Goal: Task Accomplishment & Management: Manage account settings

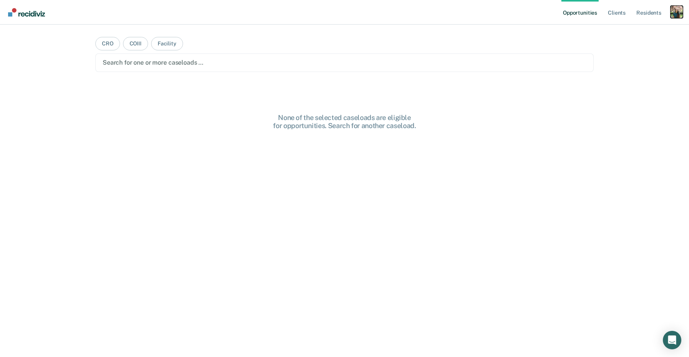
click at [677, 13] on div "Profile dropdown button" at bounding box center [677, 12] width 12 height 12
click at [621, 31] on link "Profile" at bounding box center [646, 31] width 62 height 7
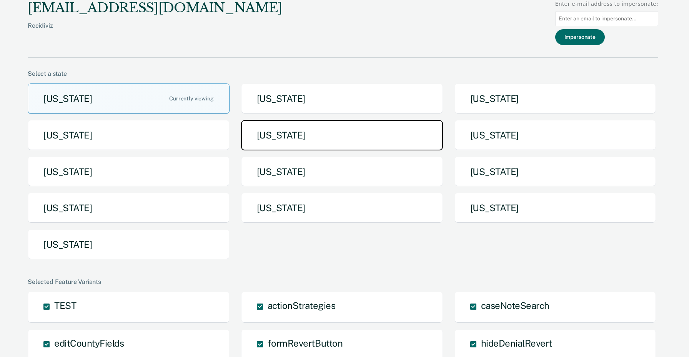
click at [303, 131] on button "[US_STATE]" at bounding box center [342, 135] width 202 height 30
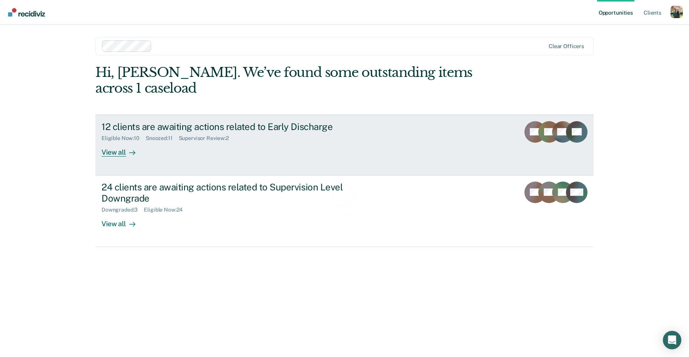
click at [303, 131] on div "12 clients are awaiting actions related to Early Discharge Eligible Now : 10 Sn…" at bounding box center [246, 138] width 288 height 35
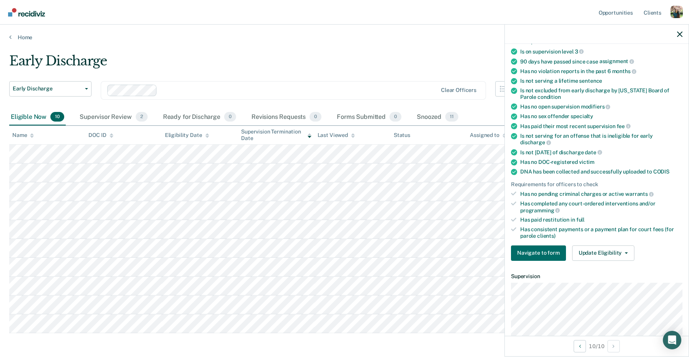
scroll to position [167, 0]
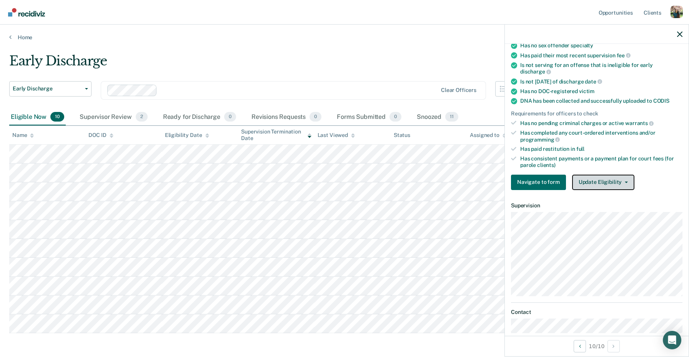
click at [590, 175] on button "Update Eligibility" at bounding box center [603, 182] width 62 height 15
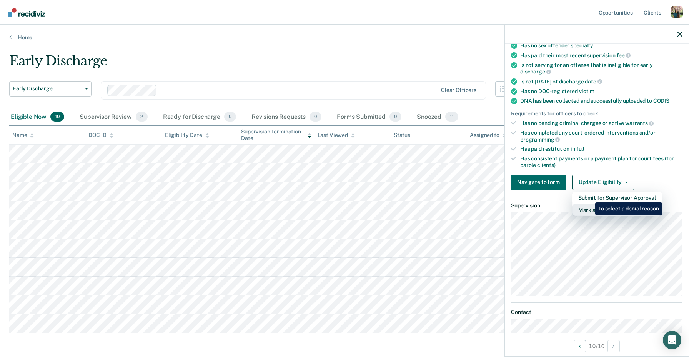
click at [590, 204] on button "Mark as Ineligible" at bounding box center [617, 210] width 90 height 12
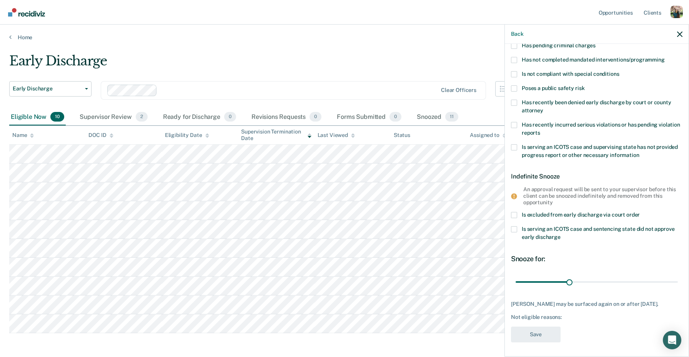
scroll to position [45, 0]
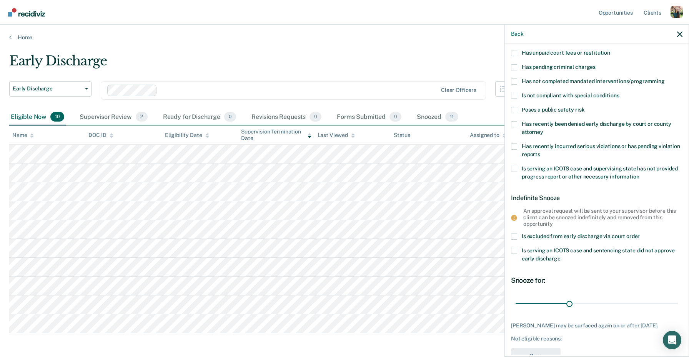
click at [572, 109] on span "Poses a public safety risk" at bounding box center [553, 110] width 63 height 6
click at [585, 107] on input "Poses a public safety risk" at bounding box center [585, 107] width 0 height 0
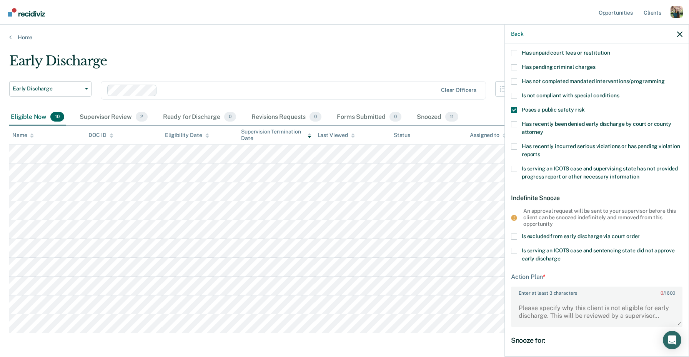
click at [583, 295] on label "Enter at least 3 characters 0 / 1600" at bounding box center [597, 291] width 170 height 8
click at [583, 297] on textarea "Enter at least 3 characters 0 / 1600" at bounding box center [597, 311] width 170 height 28
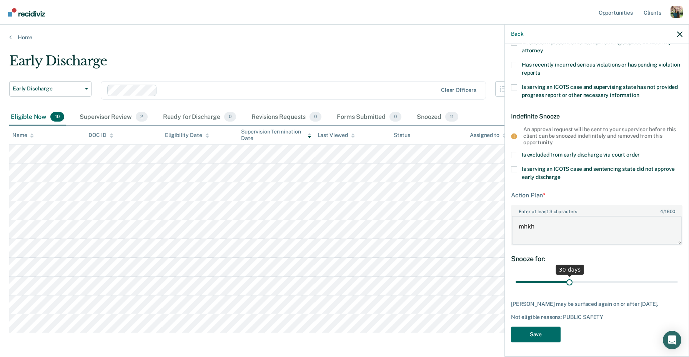
type textarea "mhkh"
drag, startPoint x: 572, startPoint y: 279, endPoint x: 623, endPoint y: 278, distance: 50.8
click at [623, 278] on input "range" at bounding box center [597, 281] width 162 height 13
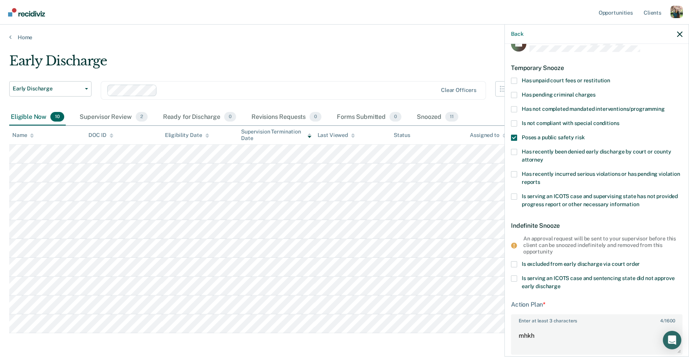
scroll to position [16, 0]
click at [549, 135] on span "Poses a public safety risk" at bounding box center [553, 138] width 63 height 6
click at [585, 136] on input "Poses a public safety risk" at bounding box center [585, 136] width 0 height 0
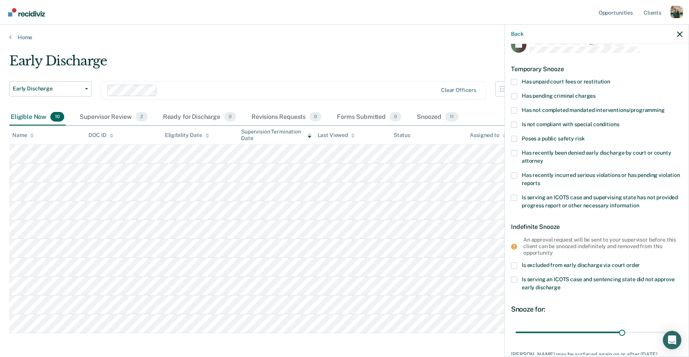
click at [555, 175] on span "Has recently incurred serious violations or has pending violation reports" at bounding box center [601, 179] width 158 height 14
click at [540, 180] on input "Has recently incurred serious violations or has pending violation reports" at bounding box center [540, 180] width 0 height 0
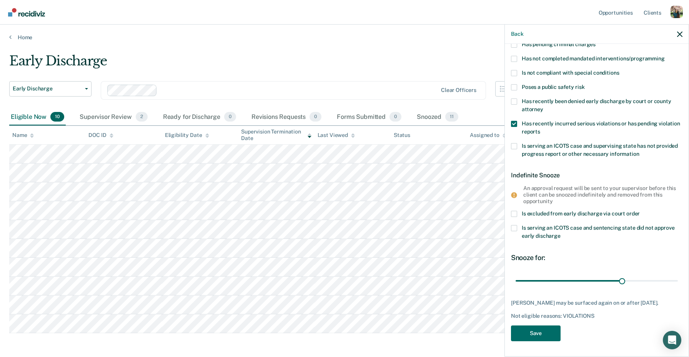
scroll to position [73, 0]
drag, startPoint x: 625, startPoint y: 274, endPoint x: 689, endPoint y: 284, distance: 65.0
click at [678, 284] on input "range" at bounding box center [597, 280] width 162 height 13
click at [574, 143] on span "Is serving an ICOTS case and supervising state has not provided progress report…" at bounding box center [600, 150] width 156 height 14
click at [640, 151] on input "Is serving an ICOTS case and supervising state has not provided progress report…" at bounding box center [640, 151] width 0 height 0
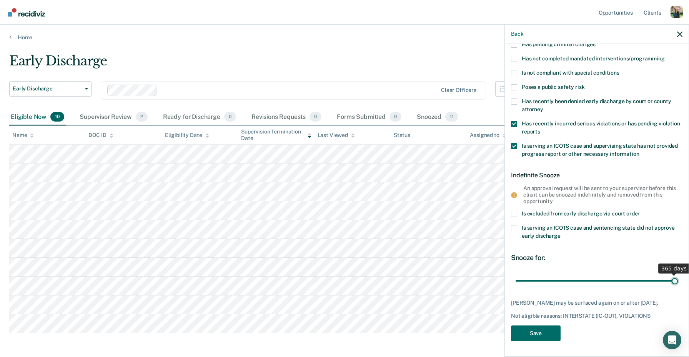
drag, startPoint x: 560, startPoint y: 274, endPoint x: 689, endPoint y: 282, distance: 129.5
click at [678, 282] on input "range" at bounding box center [597, 280] width 162 height 13
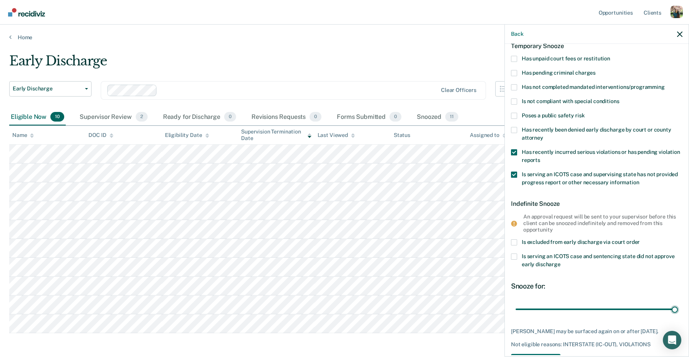
scroll to position [38, 0]
click at [589, 176] on span "Is serving an ICOTS case and supervising state has not provided progress report…" at bounding box center [600, 180] width 156 height 14
click at [640, 181] on input "Is serving an ICOTS case and supervising state has not provided progress report…" at bounding box center [640, 181] width 0 height 0
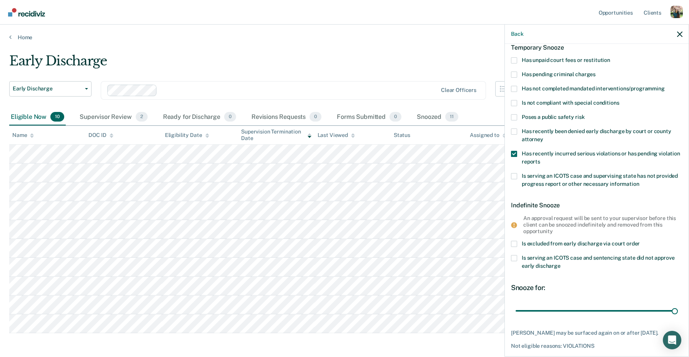
click at [564, 151] on span "Has recently incurred serious violations or has pending violation reports" at bounding box center [601, 157] width 158 height 14
click at [540, 159] on input "Has recently incurred serious violations or has pending violation reports" at bounding box center [540, 159] width 0 height 0
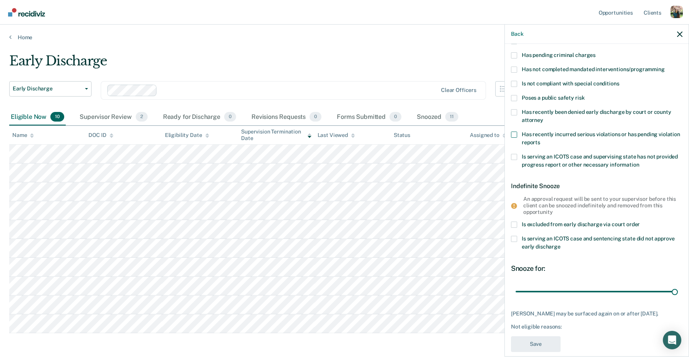
scroll to position [59, 0]
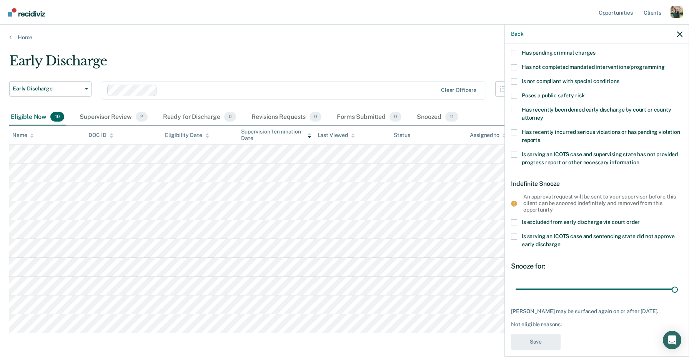
click at [570, 112] on span "Has recently been denied early discharge by court or county attorney" at bounding box center [597, 114] width 150 height 14
click at [543, 115] on input "Has recently been denied early discharge by court or county attorney" at bounding box center [543, 115] width 0 height 0
click at [560, 111] on span "Has recently been denied early discharge by court or county attorney" at bounding box center [597, 114] width 150 height 14
click at [543, 115] on input "Has recently been denied early discharge by court or county attorney" at bounding box center [543, 115] width 0 height 0
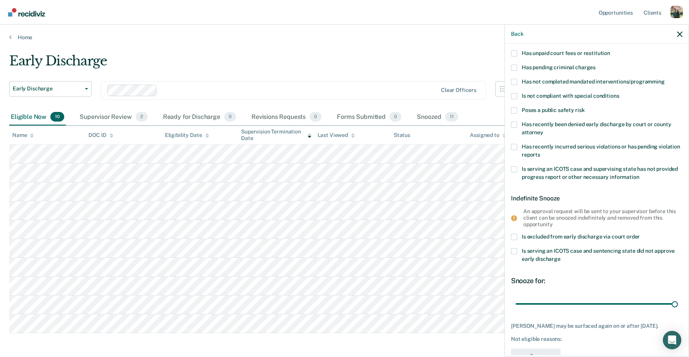
click at [569, 96] on span "Is not compliant with special conditions" at bounding box center [570, 96] width 97 height 6
click at [619, 93] on input "Is not compliant with special conditions" at bounding box center [619, 93] width 0 height 0
drag, startPoint x: 674, startPoint y: 303, endPoint x: 689, endPoint y: 299, distance: 15.6
click at [678, 299] on input "range" at bounding box center [597, 303] width 162 height 13
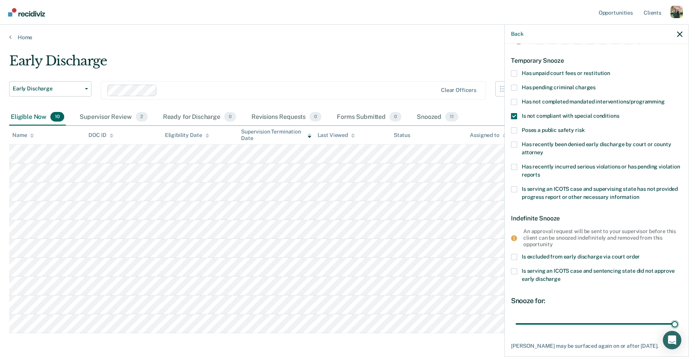
scroll to position [0, 0]
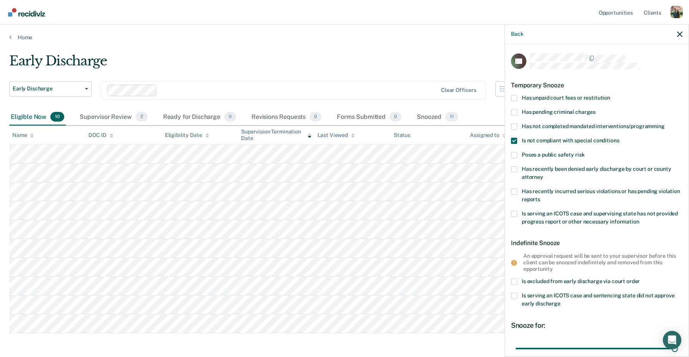
click at [568, 139] on span "Is not compliant with special conditions" at bounding box center [570, 140] width 97 height 6
click at [619, 138] on input "Is not compliant with special conditions" at bounding box center [619, 138] width 0 height 0
click at [566, 99] on span "Has unpaid court fees or restitution" at bounding box center [566, 98] width 88 height 6
click at [610, 95] on input "Has unpaid court fees or restitution" at bounding box center [610, 95] width 0 height 0
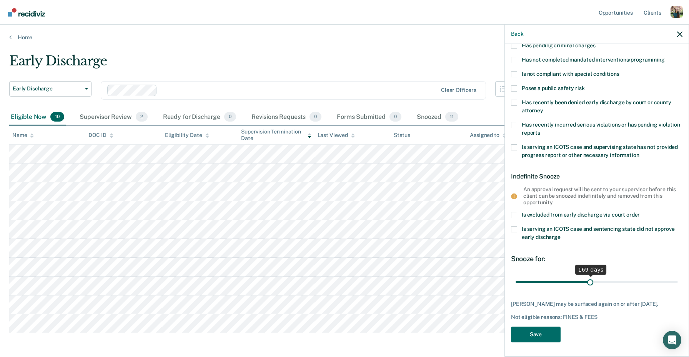
drag, startPoint x: 557, startPoint y: 276, endPoint x: 590, endPoint y: 274, distance: 33.9
click at [590, 275] on input "range" at bounding box center [597, 281] width 162 height 13
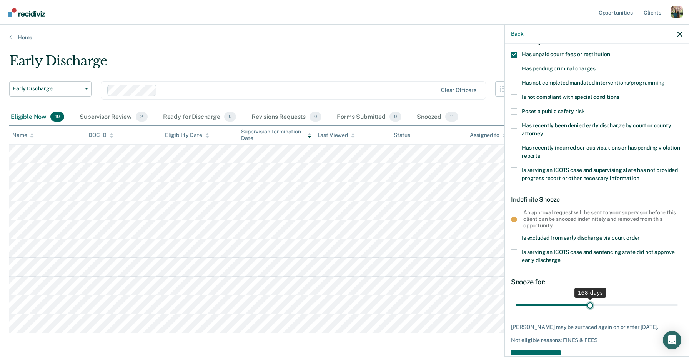
scroll to position [0, 0]
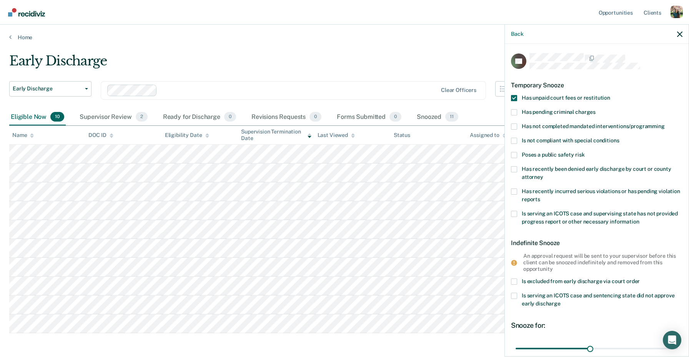
click at [580, 111] on span "Has pending criminal charges" at bounding box center [559, 112] width 74 height 6
click at [596, 109] on input "Has pending criminal charges" at bounding box center [596, 109] width 0 height 0
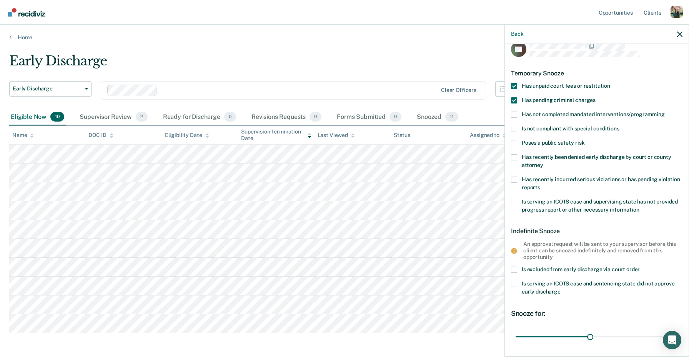
scroll to position [19, 0]
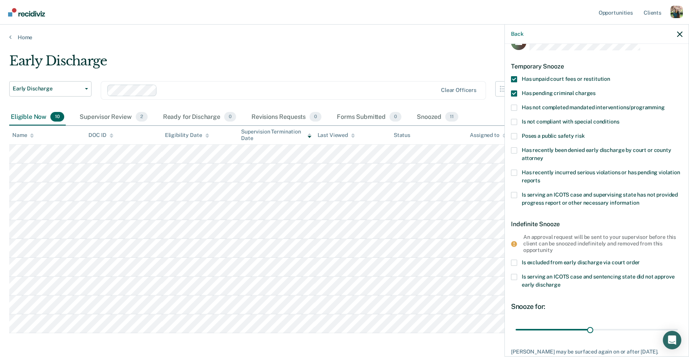
click at [582, 82] on label "Has unpaid court fees or restitution" at bounding box center [597, 80] width 172 height 8
click at [610, 76] on input "Has unpaid court fees or restitution" at bounding box center [610, 76] width 0 height 0
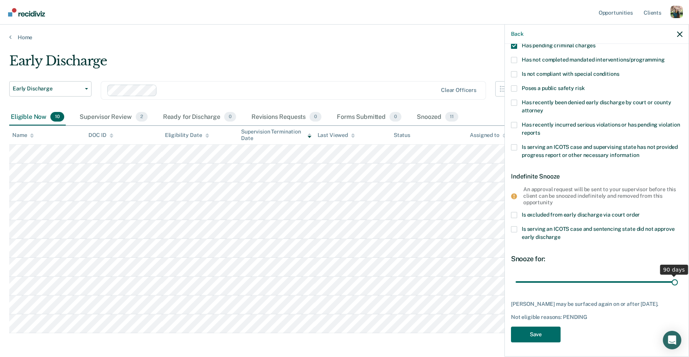
drag, startPoint x: 676, startPoint y: 280, endPoint x: 689, endPoint y: 275, distance: 13.9
click at [678, 275] on input "range" at bounding box center [597, 281] width 162 height 13
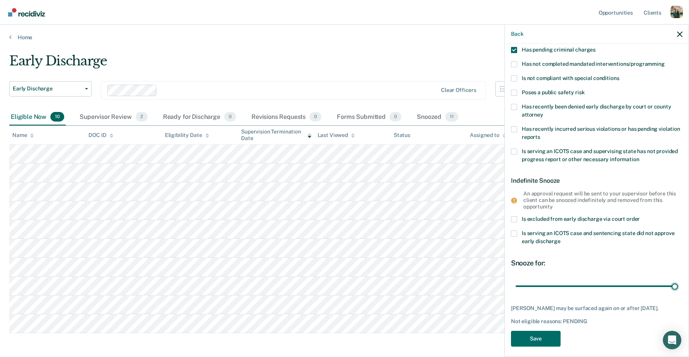
scroll to position [62, 0]
click at [572, 47] on span "Has pending criminal charges" at bounding box center [559, 50] width 74 height 6
click at [596, 48] on input "Has pending criminal charges" at bounding box center [596, 48] width 0 height 0
click at [574, 63] on span "Has not completed mandated interventions/programming" at bounding box center [593, 65] width 143 height 6
click at [665, 62] on input "Has not completed mandated interventions/programming" at bounding box center [665, 62] width 0 height 0
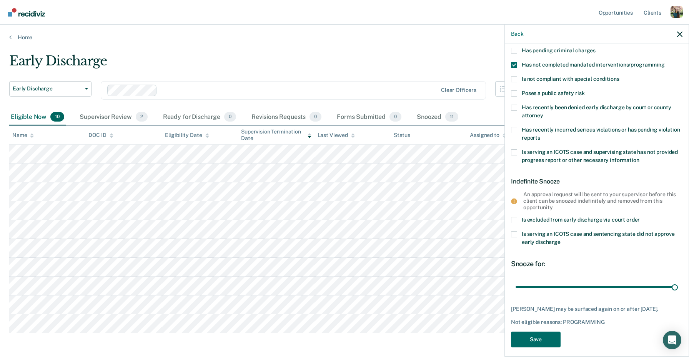
scroll to position [73, 0]
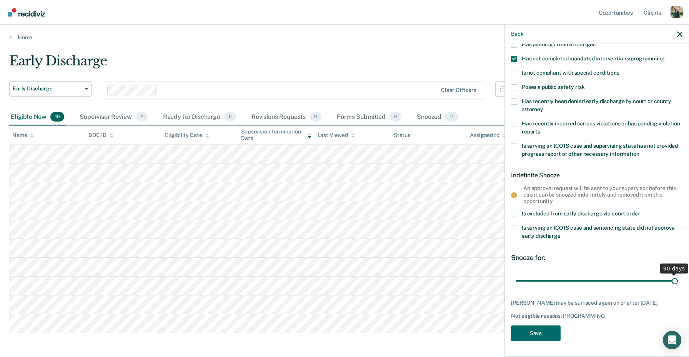
drag, startPoint x: 632, startPoint y: 275, endPoint x: 689, endPoint y: 267, distance: 57.4
click at [678, 274] on input "range" at bounding box center [597, 280] width 162 height 13
click at [609, 55] on span "Has not completed mandated interventions/programming" at bounding box center [593, 58] width 143 height 6
click at [665, 56] on input "Has not completed mandated interventions/programming" at bounding box center [665, 56] width 0 height 0
click at [603, 70] on span "Is not compliant with special conditions" at bounding box center [570, 73] width 97 height 6
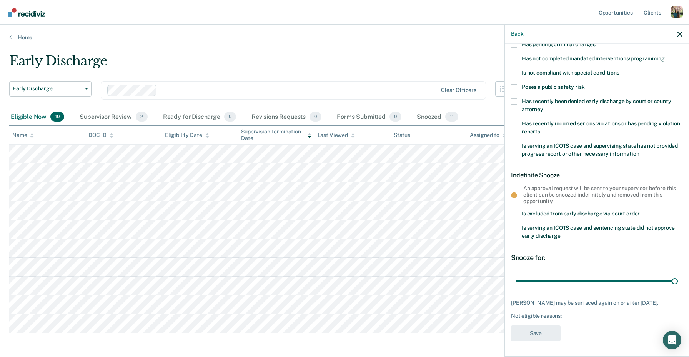
click at [619, 70] on input "Is not compliant with special conditions" at bounding box center [619, 70] width 0 height 0
drag, startPoint x: 640, startPoint y: 271, endPoint x: 689, endPoint y: 265, distance: 48.9
click at [678, 274] on input "range" at bounding box center [597, 280] width 162 height 13
click at [570, 70] on span "Is not compliant with special conditions" at bounding box center [570, 73] width 97 height 6
click at [619, 70] on input "Is not compliant with special conditions" at bounding box center [619, 70] width 0 height 0
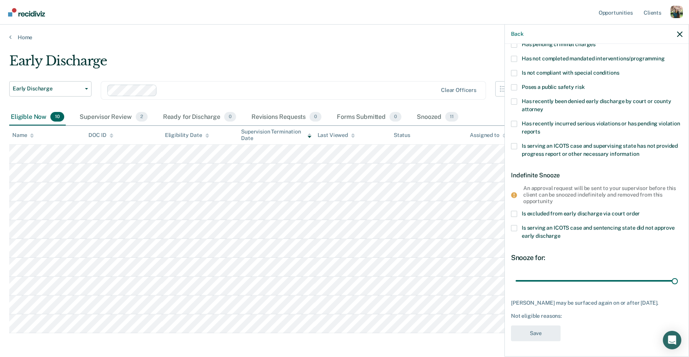
click at [570, 84] on span "Poses a public safety risk" at bounding box center [553, 87] width 63 height 6
click at [585, 84] on input "Poses a public safety risk" at bounding box center [585, 84] width 0 height 0
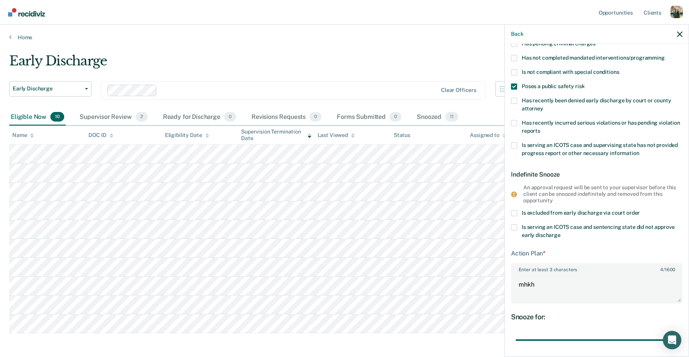
scroll to position [65, 0]
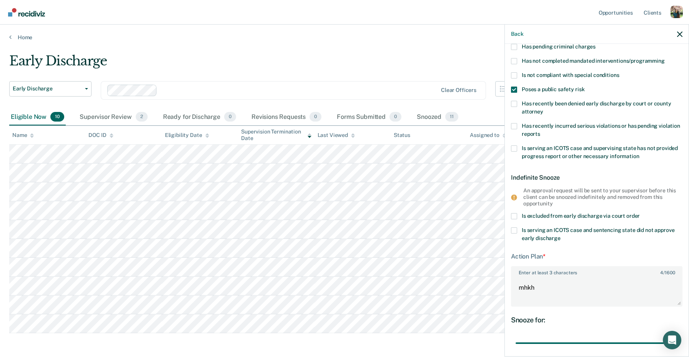
click at [565, 90] on span "Poses a public safety risk" at bounding box center [553, 89] width 63 height 6
click at [585, 87] on input "Poses a public safety risk" at bounding box center [585, 87] width 0 height 0
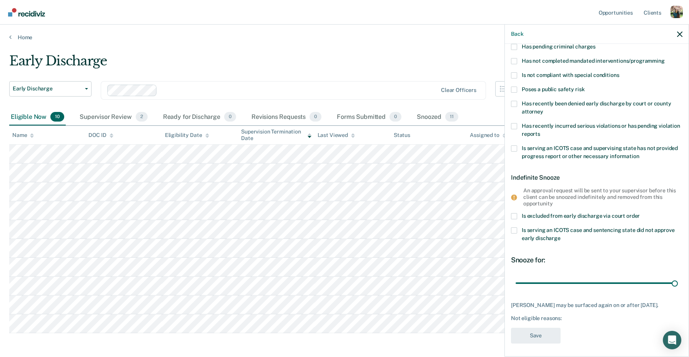
click at [565, 101] on span "Has recently been denied early discharge by court or county attorney" at bounding box center [597, 107] width 150 height 14
click at [543, 109] on input "Has recently been denied early discharge by court or county attorney" at bounding box center [543, 109] width 0 height 0
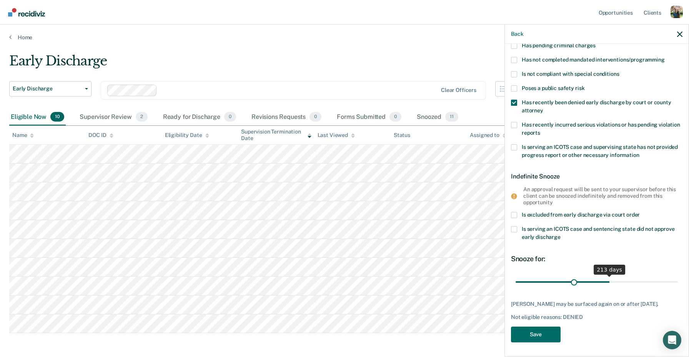
scroll to position [73, 0]
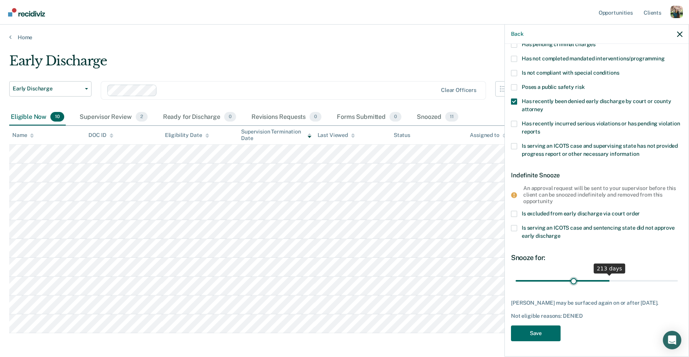
drag, startPoint x: 556, startPoint y: 274, endPoint x: 574, endPoint y: 283, distance: 19.6
click at [574, 283] on input "range" at bounding box center [597, 280] width 162 height 13
click at [530, 100] on span "Has recently been denied early discharge by court or county attorney" at bounding box center [597, 105] width 150 height 14
click at [543, 107] on input "Has recently been denied early discharge by court or county attorney" at bounding box center [543, 107] width 0 height 0
click at [531, 120] on span "Has recently incurred serious violations or has pending violation reports" at bounding box center [601, 127] width 158 height 14
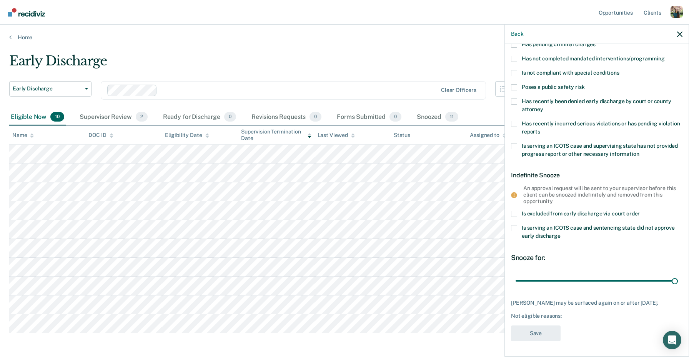
click at [540, 129] on input "Has recently incurred serious violations or has pending violation reports" at bounding box center [540, 129] width 0 height 0
type input "90"
drag, startPoint x: 677, startPoint y: 276, endPoint x: 689, endPoint y: 261, distance: 19.4
click at [678, 274] on input "range" at bounding box center [597, 280] width 162 height 13
click at [538, 120] on span "Has recently incurred serious violations or has pending violation reports" at bounding box center [601, 127] width 158 height 14
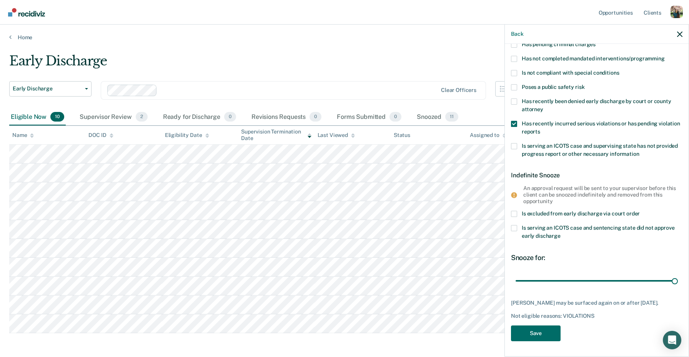
click at [540, 129] on input "Has recently incurred serious violations or has pending violation reports" at bounding box center [540, 129] width 0 height 0
click at [538, 143] on span "Is serving an ICOTS case and supervising state has not provided progress report…" at bounding box center [600, 150] width 156 height 14
click at [640, 151] on input "Is serving an ICOTS case and supervising state has not provided progress report…" at bounding box center [640, 151] width 0 height 0
